Goal: Information Seeking & Learning: Find specific fact

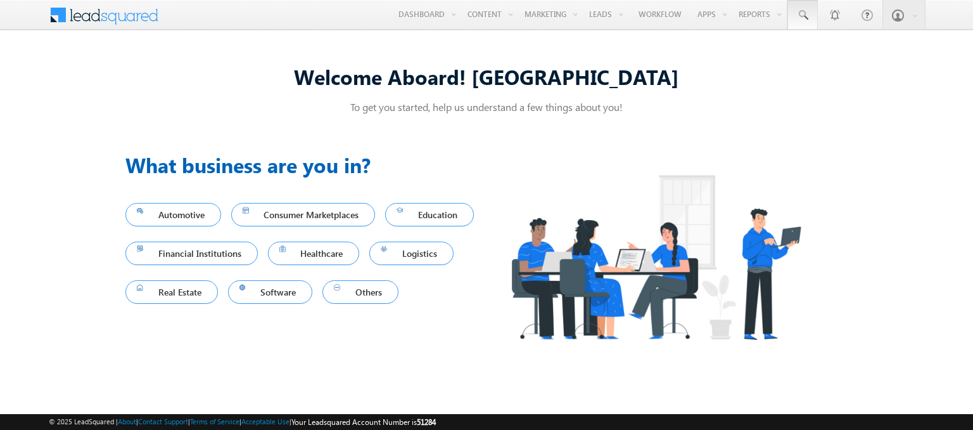
click at [804, 15] on span at bounding box center [803, 15] width 13 height 13
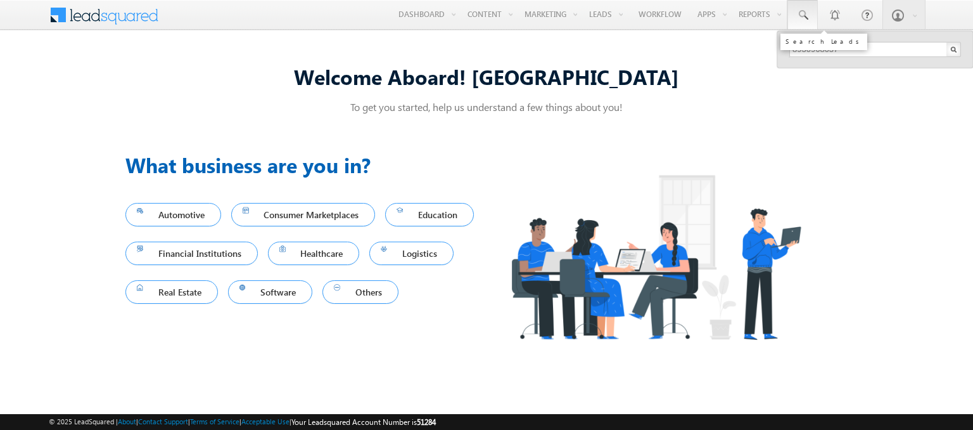
type input "8930968637"
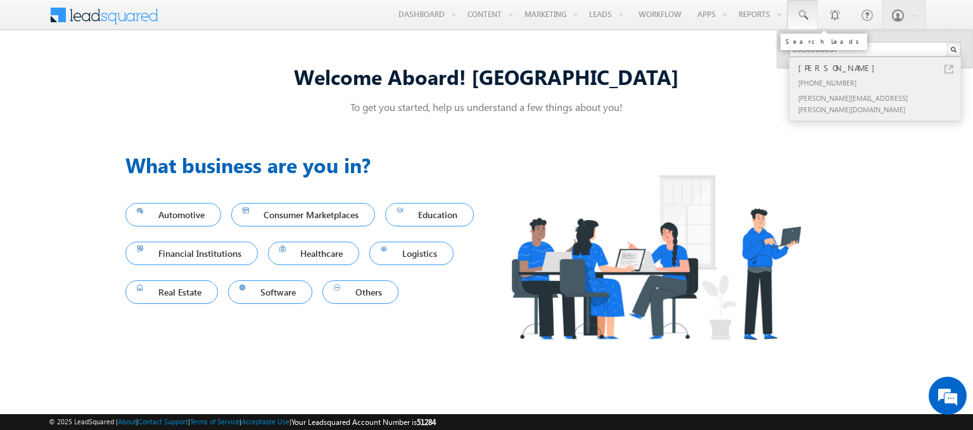
click at [881, 67] on div "[PERSON_NAME]" at bounding box center [881, 68] width 170 height 14
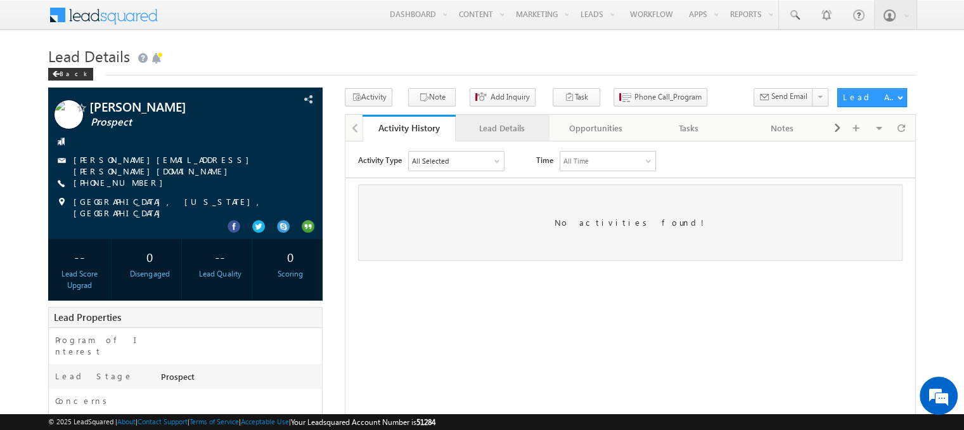
click at [501, 128] on div "Lead Details" at bounding box center [502, 127] width 72 height 15
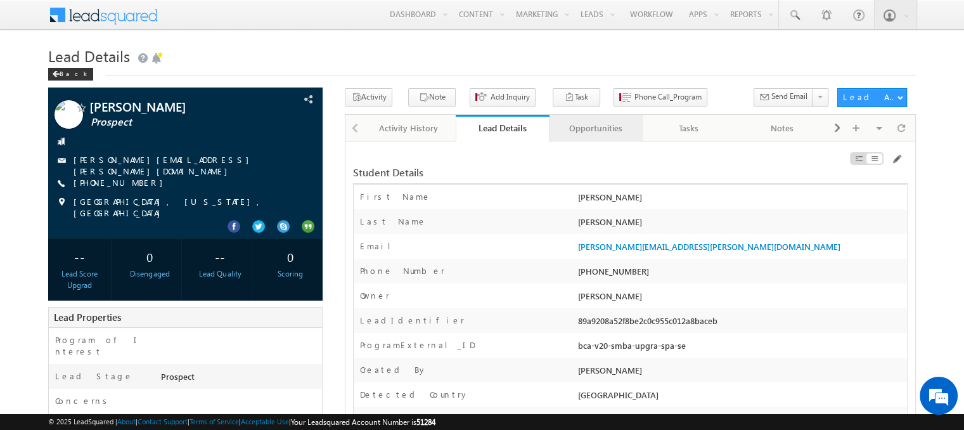
click at [595, 128] on div "Opportunities" at bounding box center [596, 127] width 72 height 15
